Goal: Information Seeking & Learning: Find specific fact

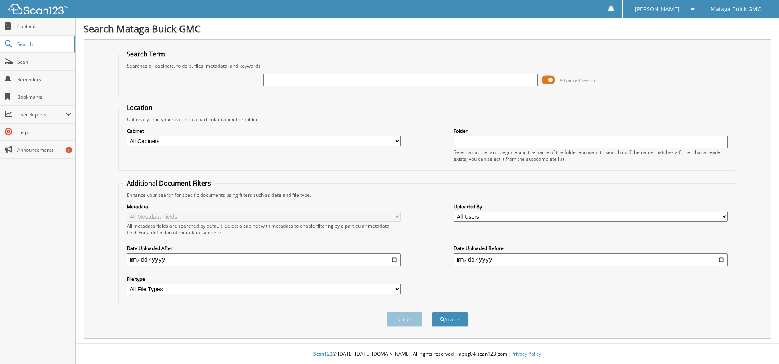
click at [330, 82] on input "text" at bounding box center [400, 80] width 274 height 12
type input "23G0152"
click at [453, 320] on button "Search" at bounding box center [450, 319] width 36 height 15
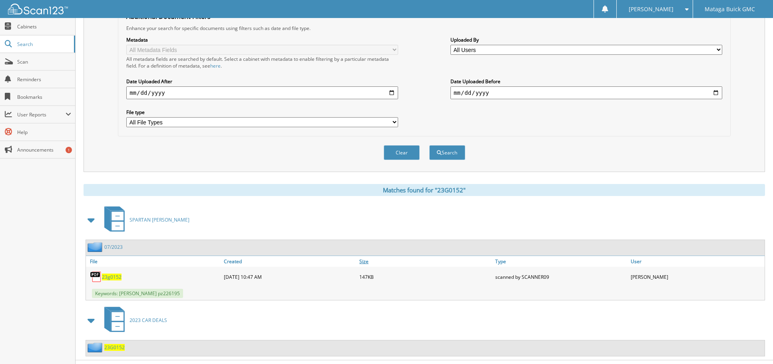
scroll to position [183, 0]
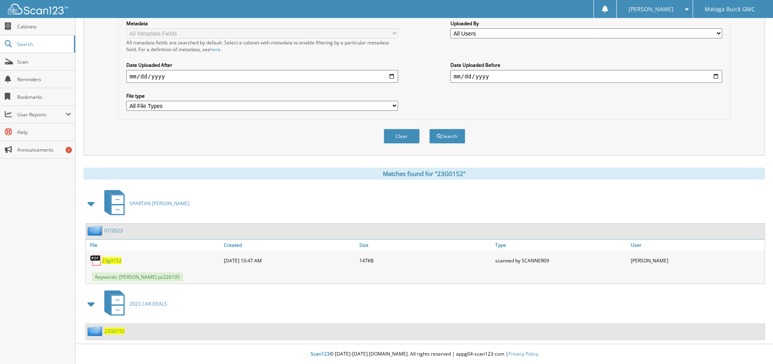
click at [114, 331] on span "23G0152" at bounding box center [114, 330] width 20 height 7
